Goal: Obtain resource: Obtain resource

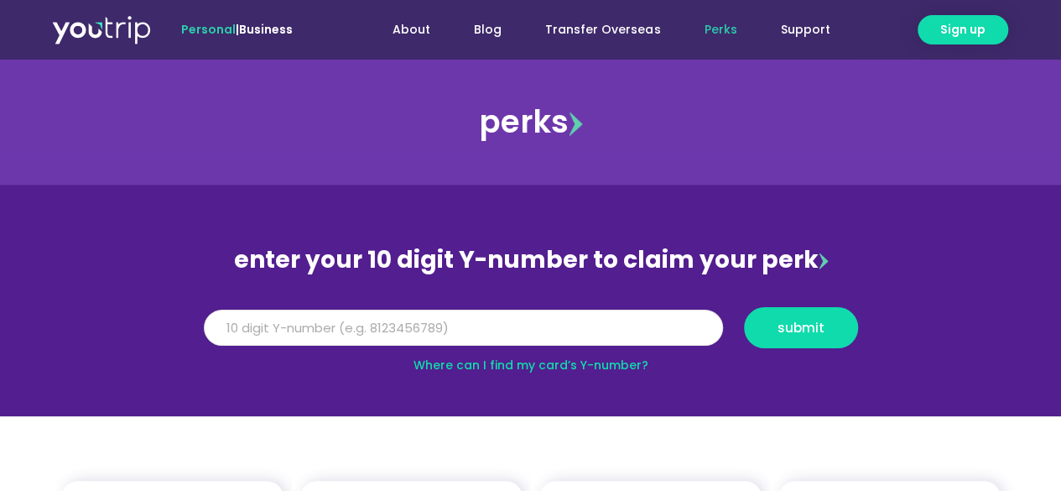
click at [364, 331] on input "Y Number" at bounding box center [463, 328] width 519 height 37
type input "[CREDIT_CARD_NUMBER]"
click at [779, 338] on button "submit" at bounding box center [801, 327] width 114 height 41
drag, startPoint x: 428, startPoint y: 318, endPoint x: 118, endPoint y: 311, distance: 309.7
click at [118, 311] on section "enter your 10 digit Y-number to claim your perk Y Number [CREDIT_CARD_NUMBER] s…" at bounding box center [530, 301] width 1061 height 232
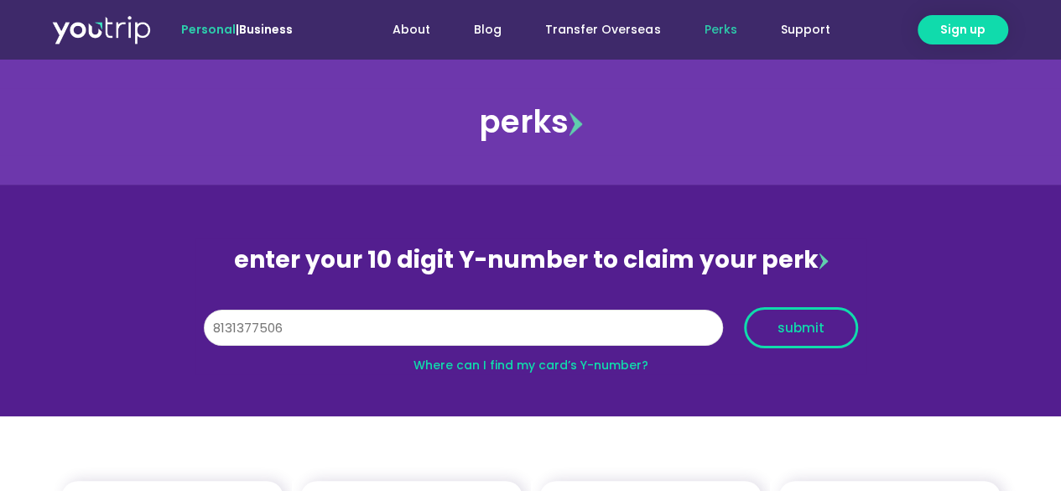
type input "8131377506"
click at [826, 335] on button "submit" at bounding box center [801, 327] width 114 height 41
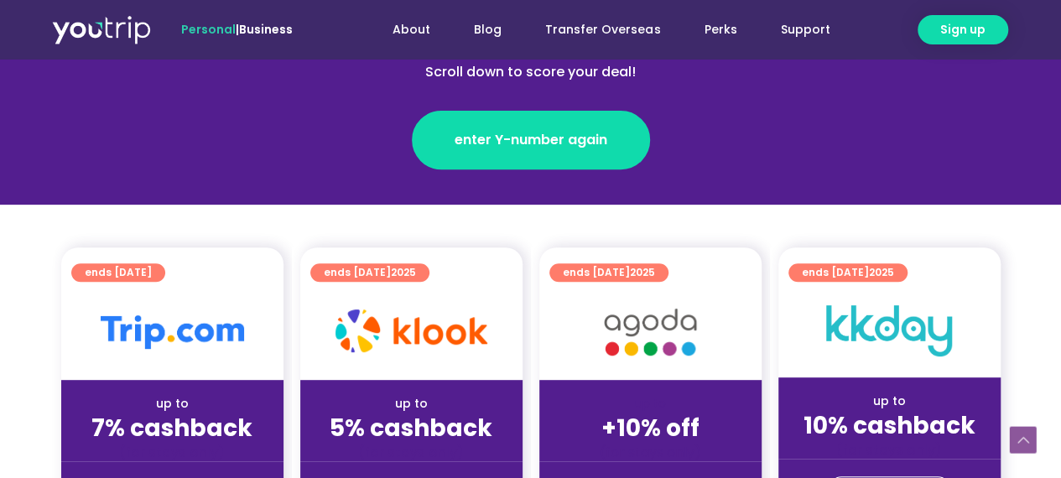
scroll to position [420, 0]
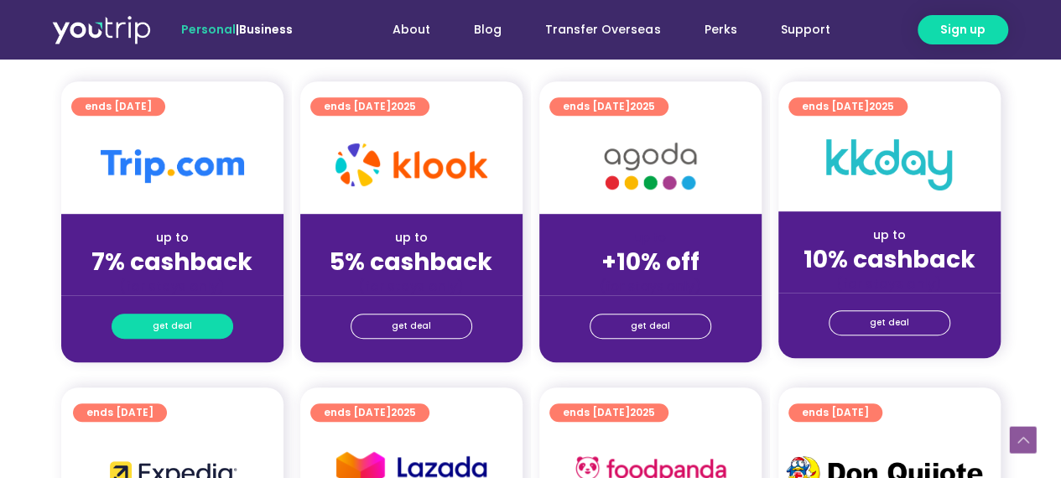
click at [164, 326] on span "get deal" at bounding box center [172, 326] width 39 height 23
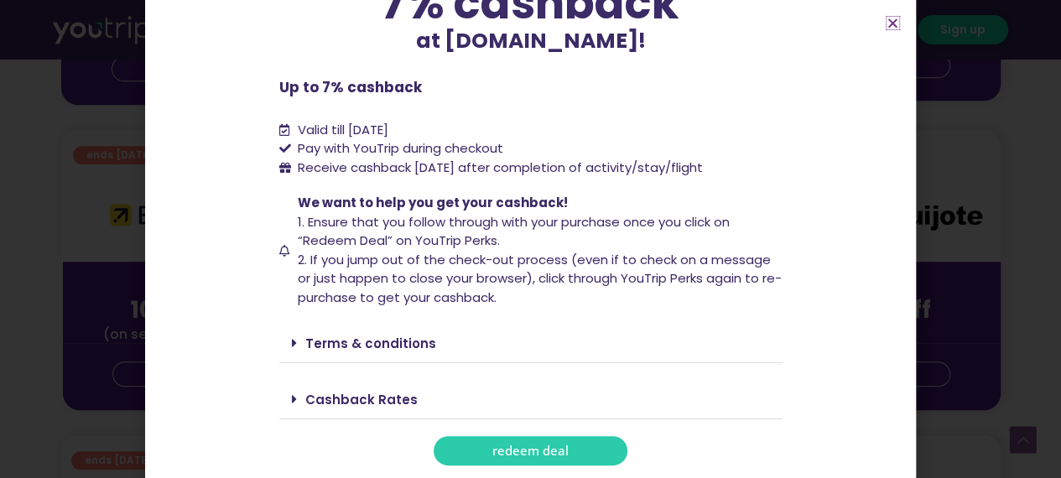
scroll to position [755, 0]
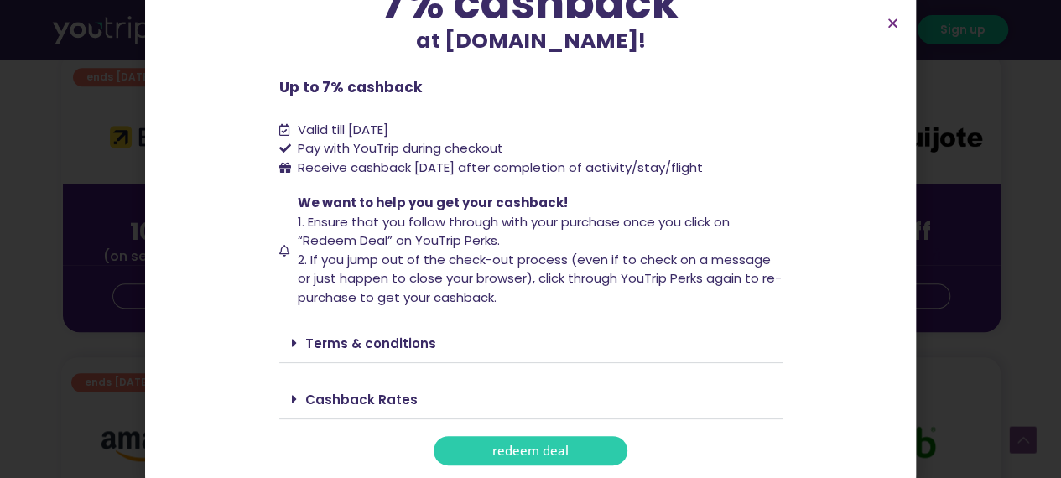
click at [388, 347] on link "Terms & conditions" at bounding box center [370, 344] width 131 height 18
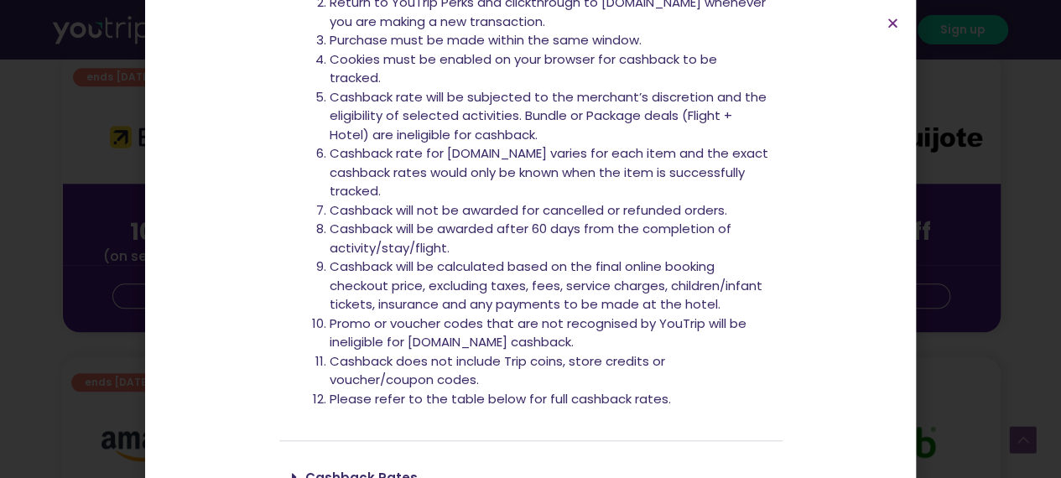
scroll to position [658, 0]
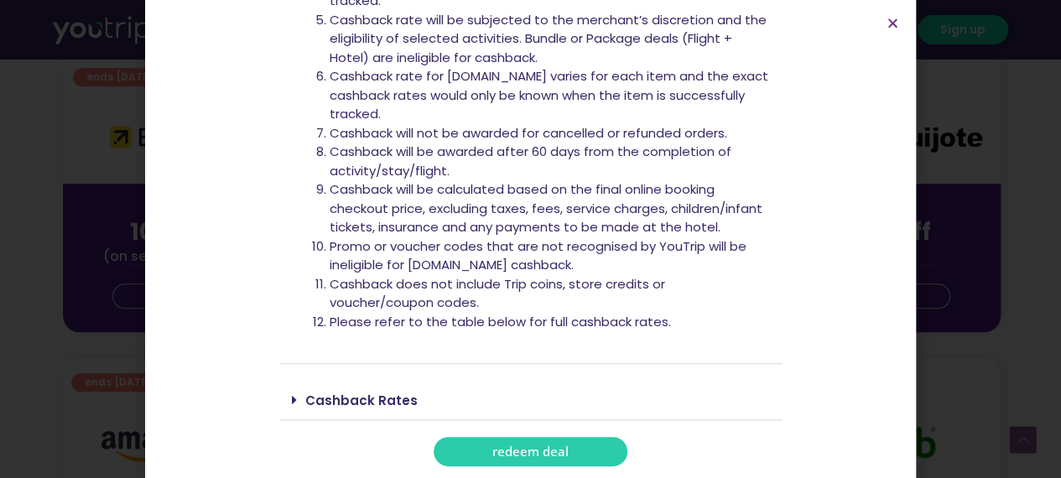
click at [538, 449] on span "redeem deal" at bounding box center [531, 452] width 76 height 13
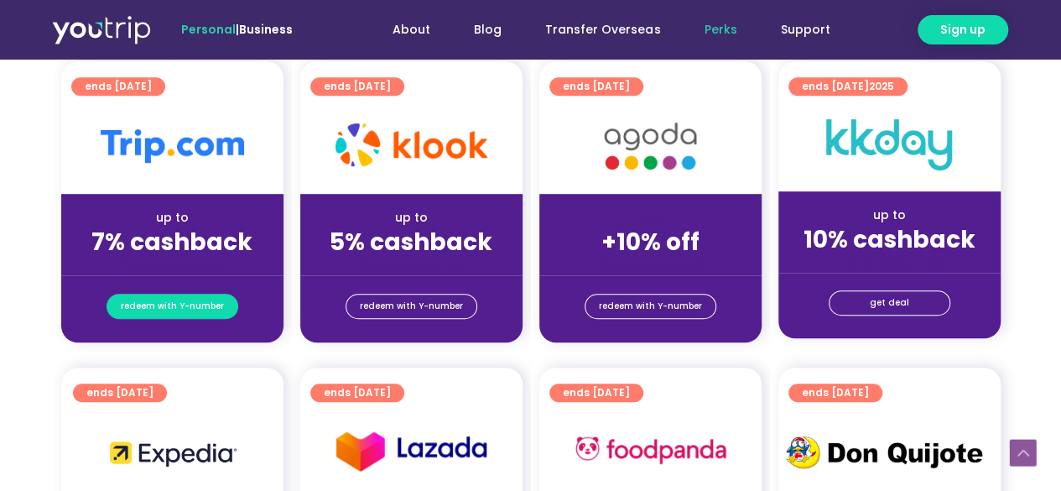
click at [158, 295] on span "redeem with Y-number" at bounding box center [172, 306] width 103 height 23
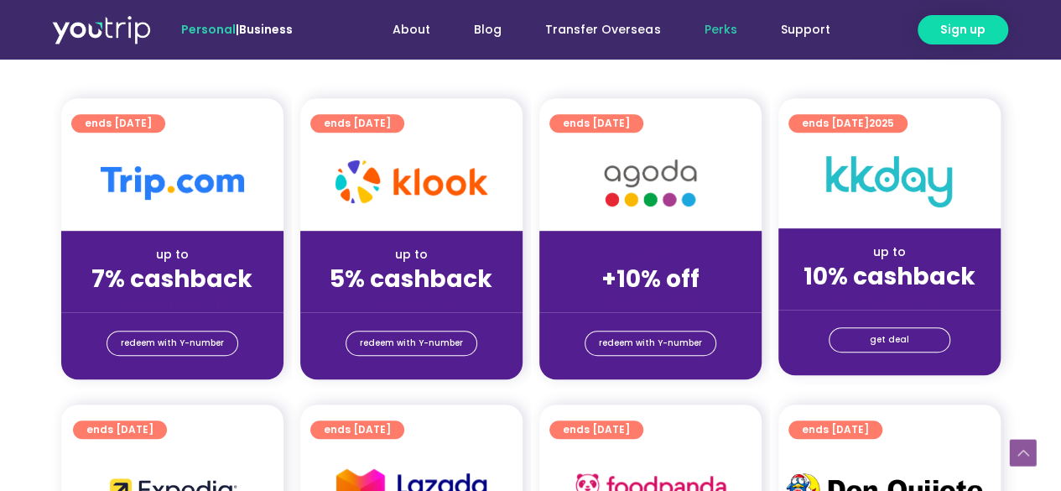
scroll to position [389, 0]
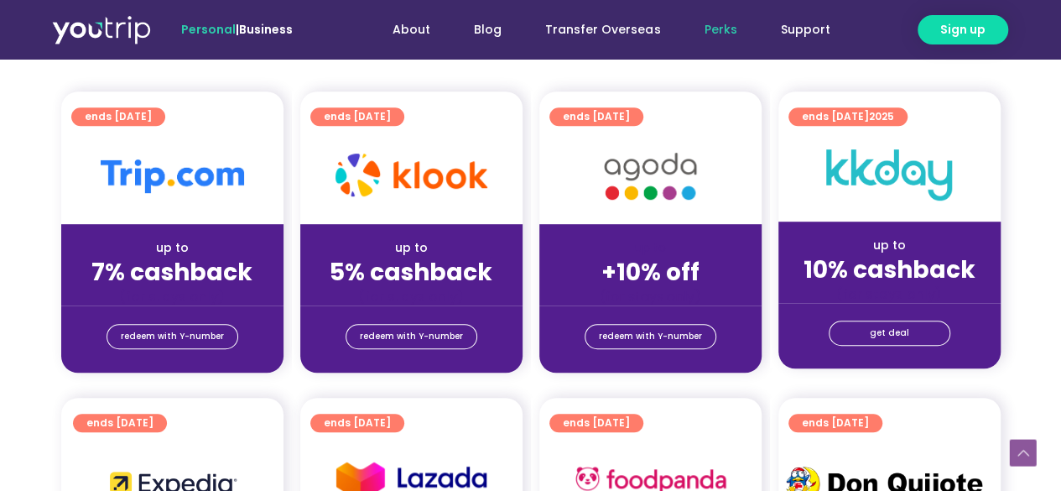
click at [177, 283] on strong "7% cashback" at bounding box center [171, 272] width 161 height 33
click at [176, 241] on div "up to" at bounding box center [173, 248] width 196 height 18
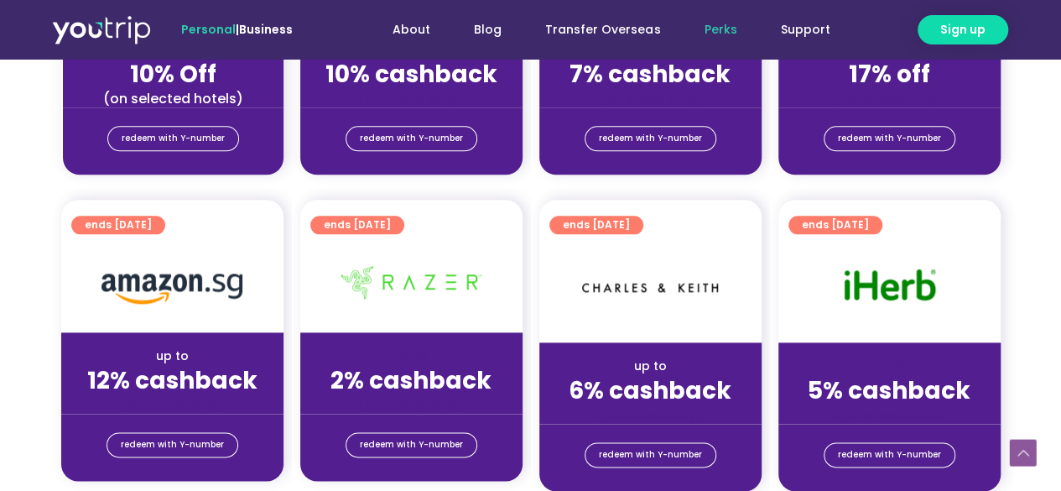
scroll to position [725, 0]
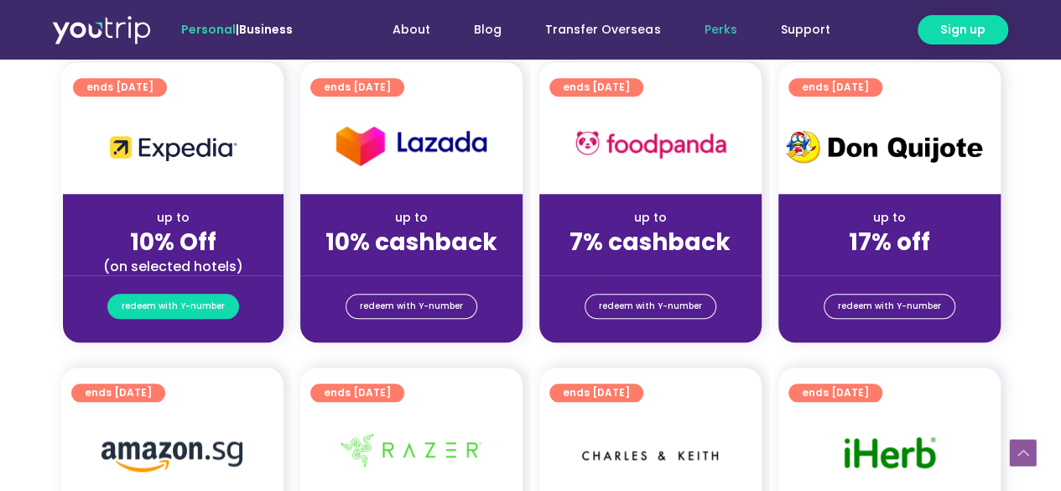
click at [195, 303] on span "redeem with Y-number" at bounding box center [173, 306] width 103 height 23
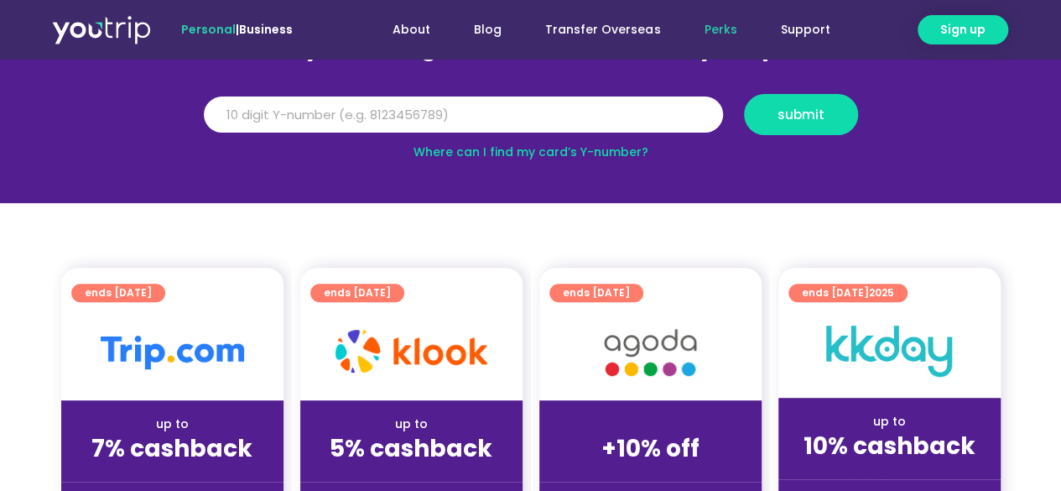
scroll to position [185, 0]
